Goal: Task Accomplishment & Management: Manage account settings

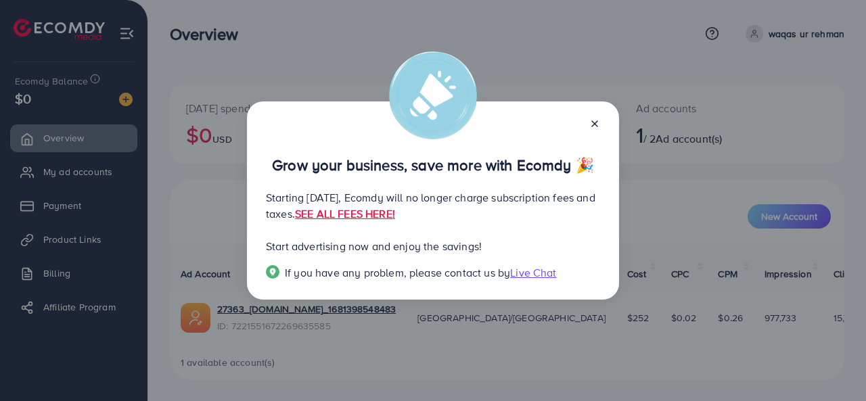
click at [598, 126] on icon at bounding box center [594, 123] width 11 height 11
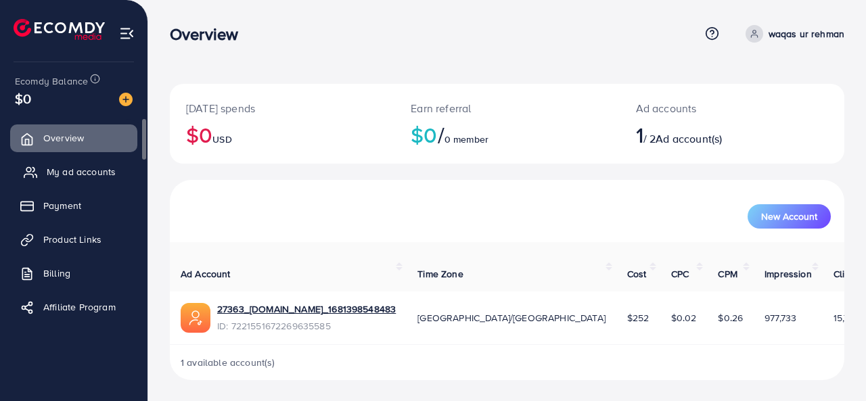
click at [92, 175] on span "My ad accounts" at bounding box center [81, 172] width 69 height 14
click at [57, 170] on span "My ad accounts" at bounding box center [81, 172] width 69 height 14
click at [65, 205] on span "Payment" at bounding box center [66, 206] width 38 height 14
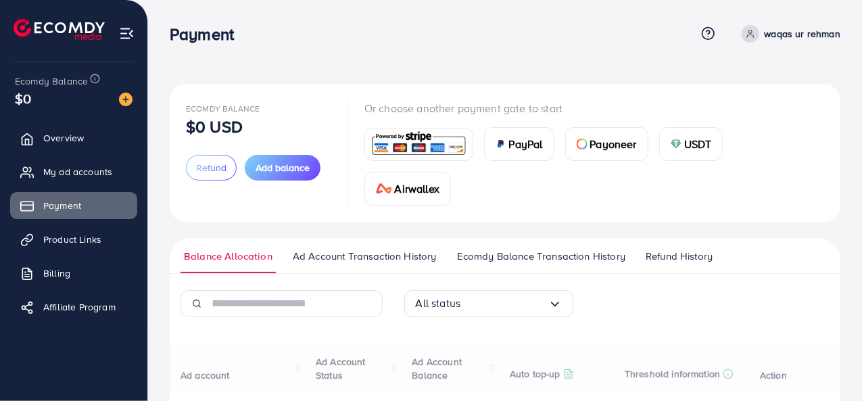
scroll to position [118, 0]
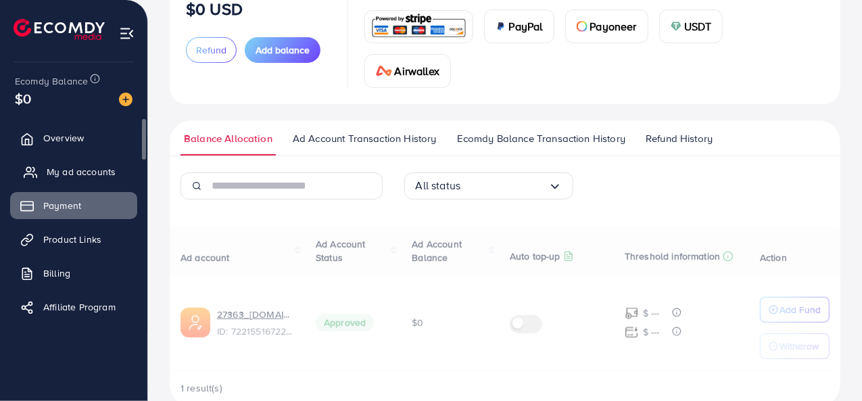
click at [91, 167] on span "My ad accounts" at bounding box center [81, 172] width 69 height 14
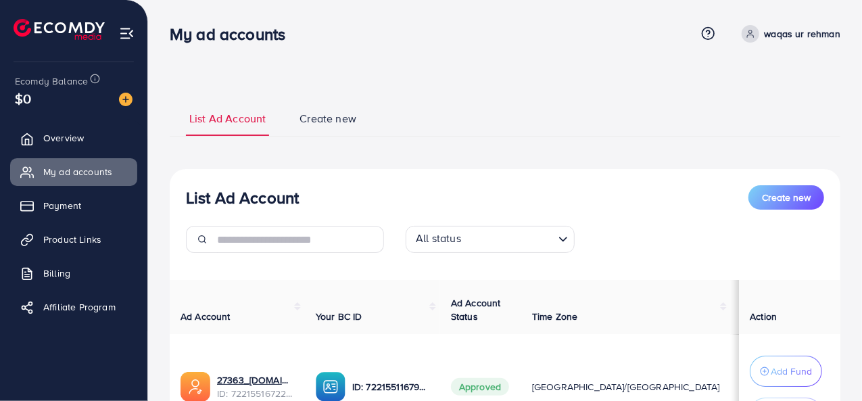
scroll to position [138, 0]
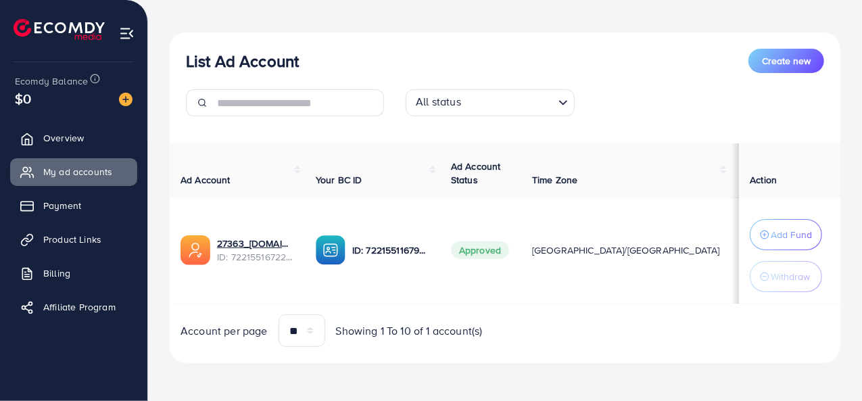
click at [736, 302] on div "Ad Account Your BC ID Ad Account Status Time Zone Cost Balance Auto top-up Thre…" at bounding box center [505, 245] width 671 height 204
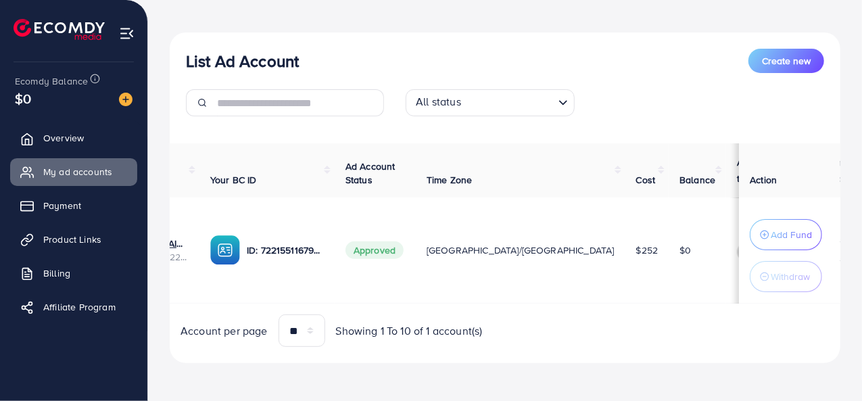
scroll to position [0, 134]
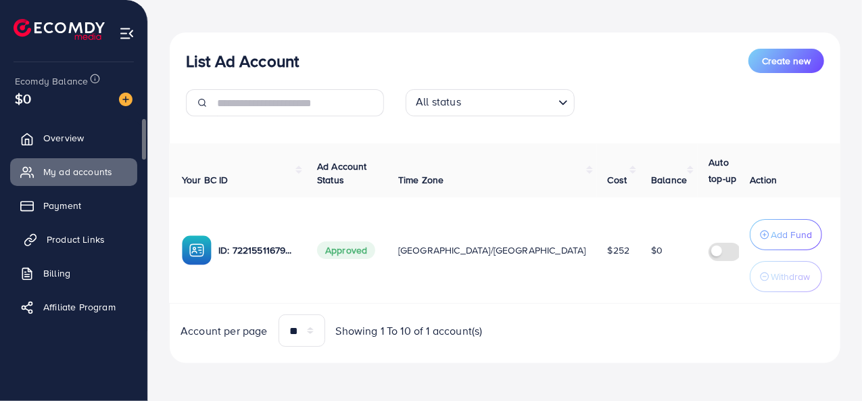
click at [91, 241] on span "Product Links" at bounding box center [76, 240] width 58 height 14
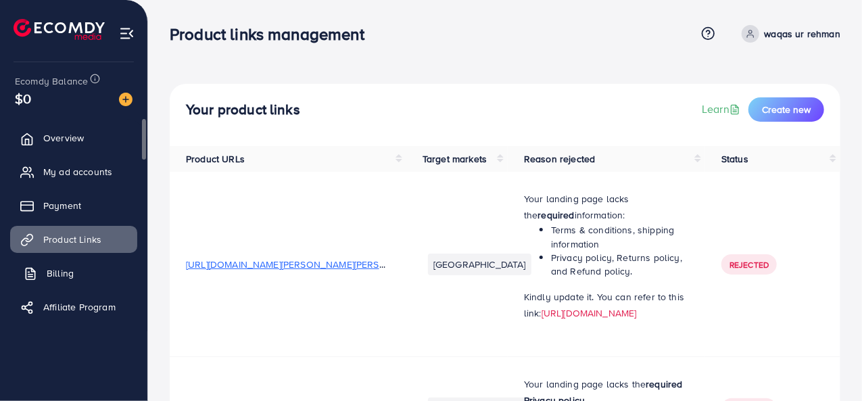
click at [69, 276] on span "Billing" at bounding box center [60, 274] width 27 height 14
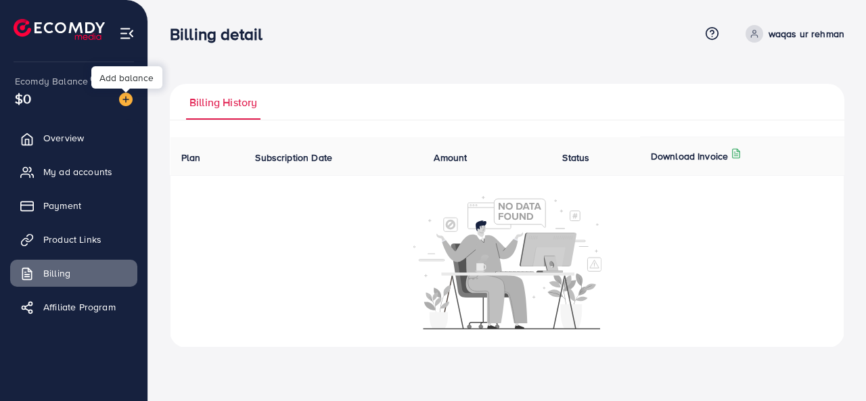
click at [126, 94] on img at bounding box center [126, 100] width 14 height 14
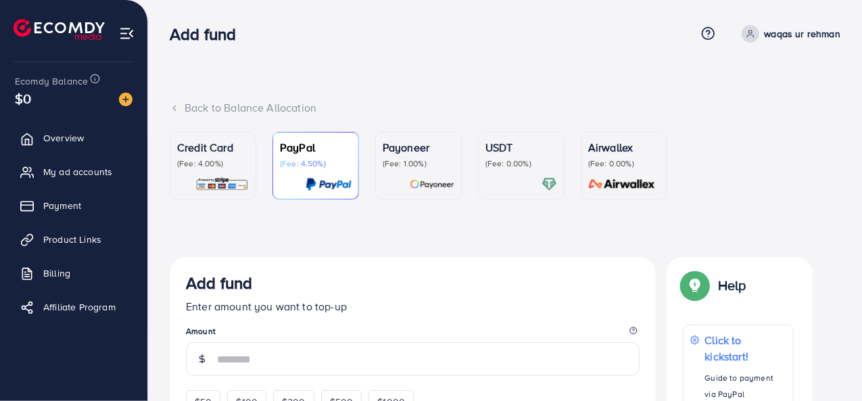
click at [513, 152] on p "USDT" at bounding box center [522, 147] width 72 height 16
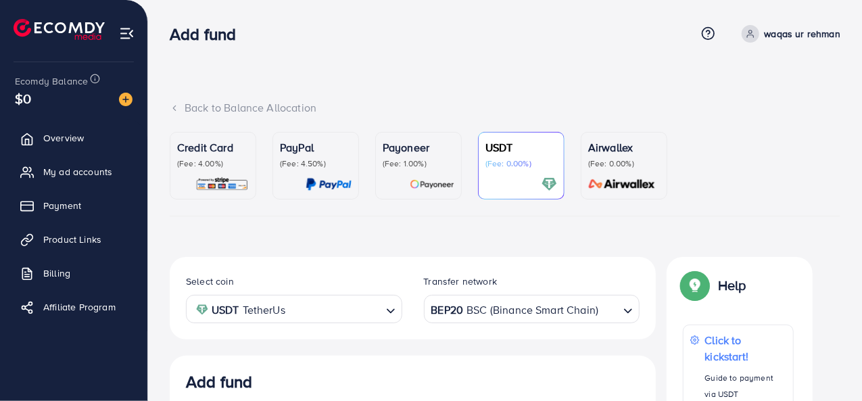
scroll to position [180, 0]
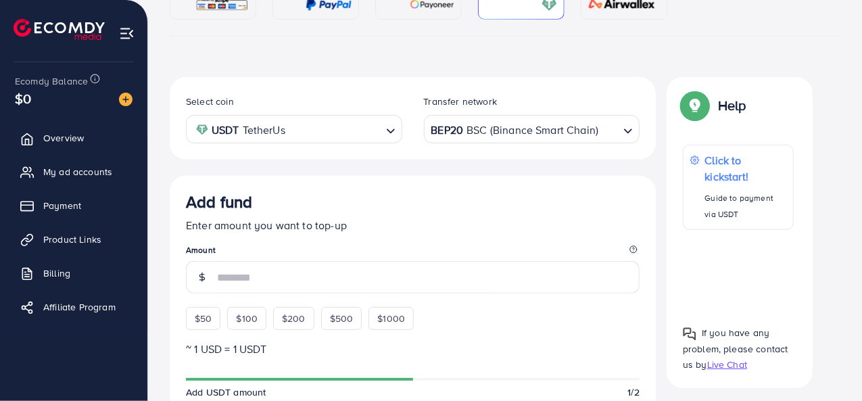
click at [387, 126] on icon "Search for option" at bounding box center [391, 131] width 14 height 14
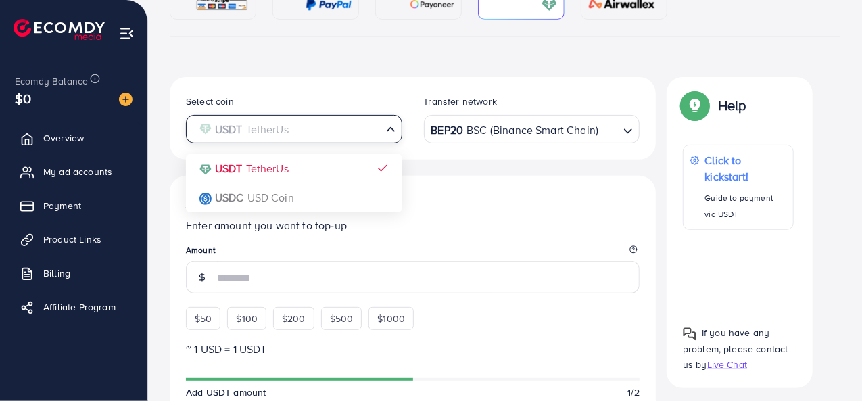
click at [388, 129] on icon "Search for option" at bounding box center [391, 129] width 14 height 14
